Goal: Transaction & Acquisition: Purchase product/service

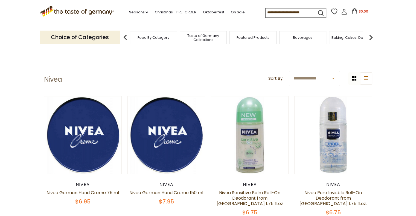
scroll to position [1, 0]
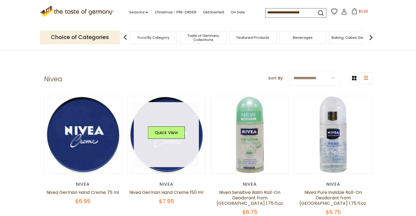
click at [166, 108] on link at bounding box center [166, 134] width 65 height 65
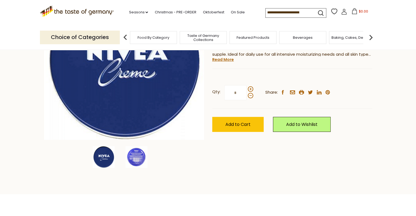
scroll to position [97, 0]
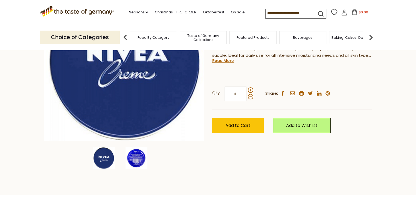
click at [135, 153] on img at bounding box center [137, 158] width 22 height 22
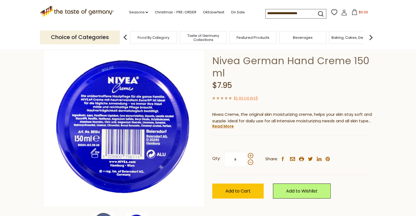
scroll to position [32, 0]
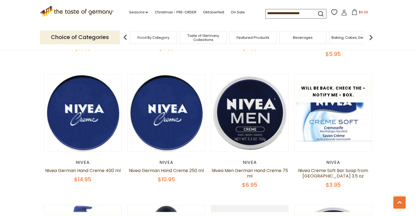
scroll to position [295, 0]
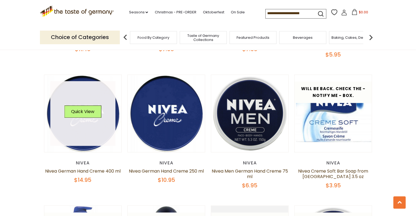
click at [58, 121] on link at bounding box center [82, 113] width 65 height 65
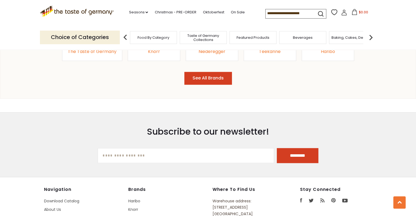
scroll to position [586, 0]
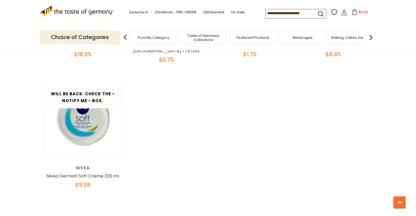
scroll to position [557, 0]
